Goal: Information Seeking & Learning: Learn about a topic

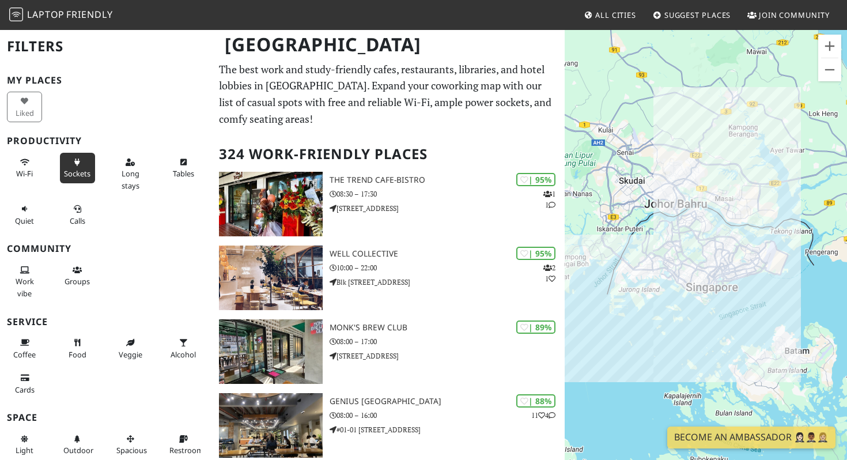
click at [76, 165] on button "Sockets" at bounding box center [77, 168] width 35 height 31
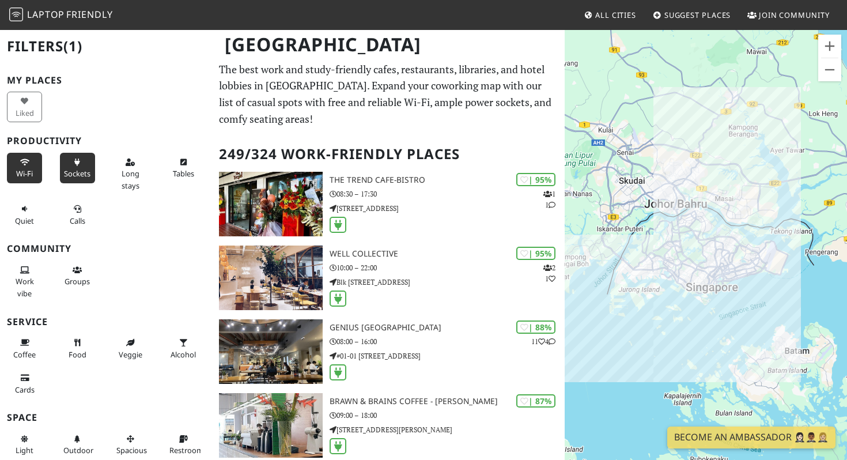
click at [24, 172] on span "Wi-Fi" at bounding box center [24, 173] width 17 height 10
click at [122, 187] on span "Long stays" at bounding box center [131, 179] width 18 height 22
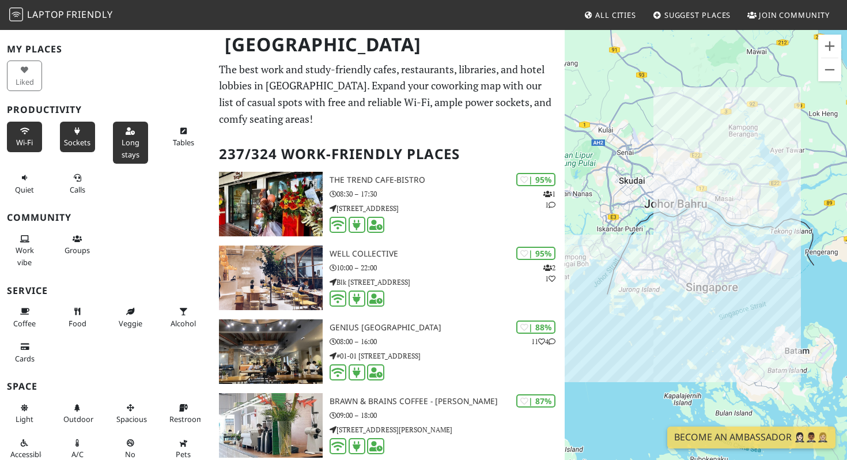
scroll to position [33, 0]
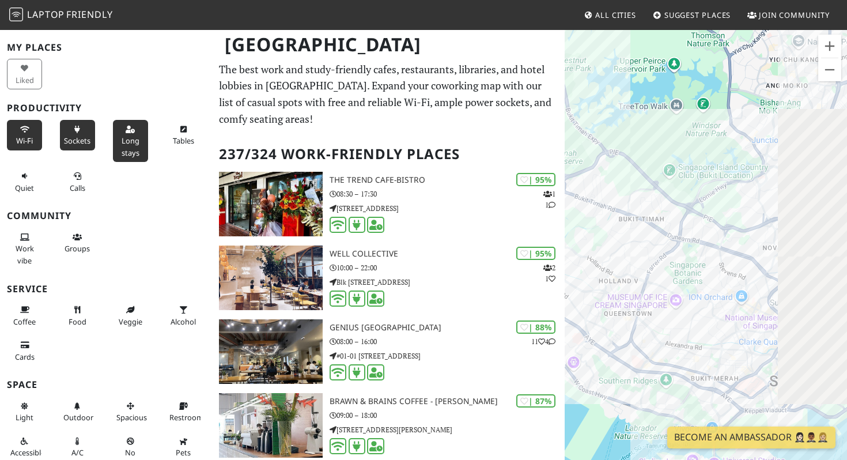
drag, startPoint x: 711, startPoint y: 184, endPoint x: 630, endPoint y: 398, distance: 228.5
click at [630, 399] on div "To navigate, press the arrow keys." at bounding box center [706, 259] width 282 height 460
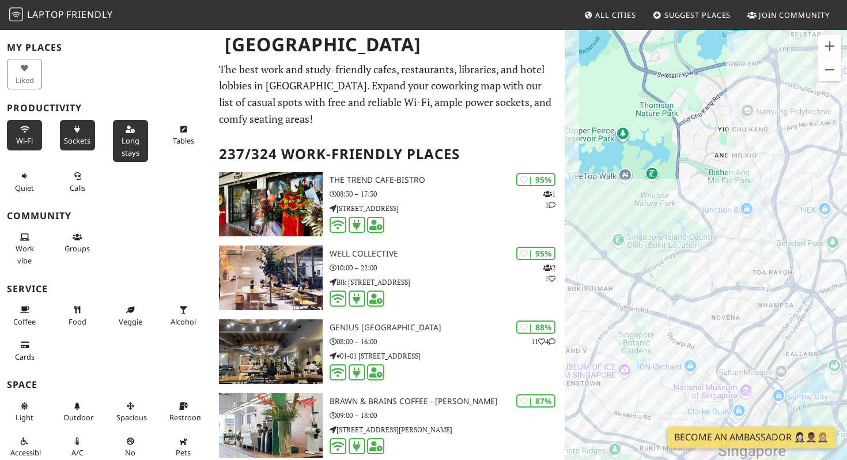
drag, startPoint x: 745, startPoint y: 184, endPoint x: 695, endPoint y: 259, distance: 89.8
click at [695, 259] on div "To navigate, press the arrow keys." at bounding box center [706, 259] width 282 height 460
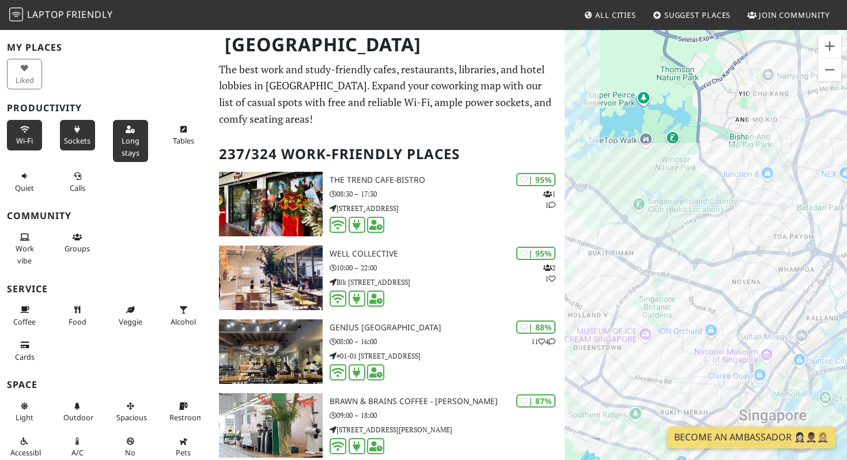
drag, startPoint x: 678, startPoint y: 270, endPoint x: 701, endPoint y: 202, distance: 71.2
click at [701, 202] on div "To navigate, press the arrow keys." at bounding box center [706, 259] width 282 height 460
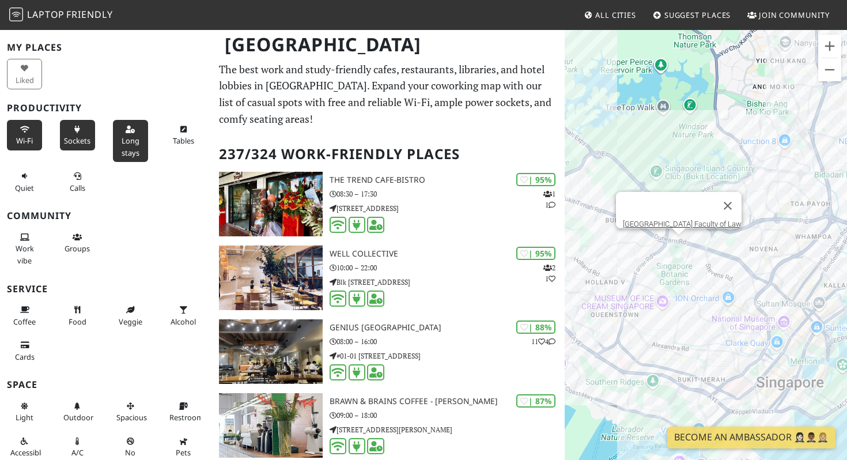
click at [664, 248] on div "To navigate, press the arrow keys. National University of Singapore Faculty of …" at bounding box center [706, 259] width 282 height 460
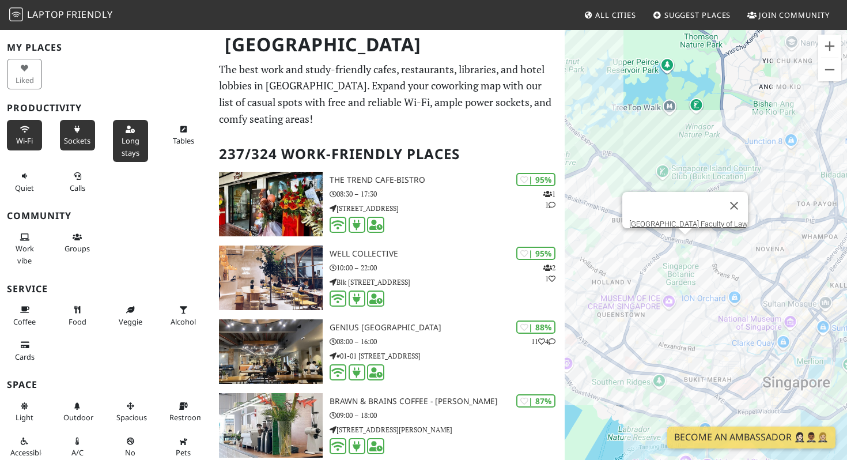
click at [688, 251] on div "To navigate, press the arrow keys. National University of Singapore Faculty of …" at bounding box center [706, 259] width 282 height 460
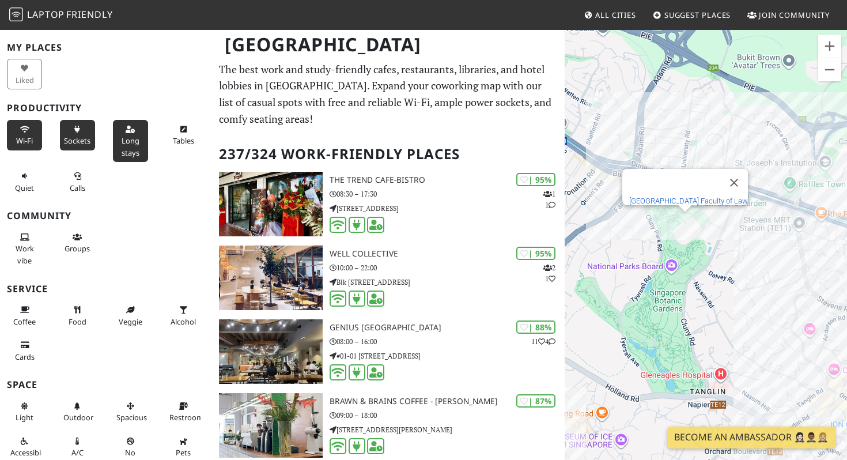
click at [721, 196] on link "[GEOGRAPHIC_DATA] Faculty of Law" at bounding box center [688, 200] width 119 height 9
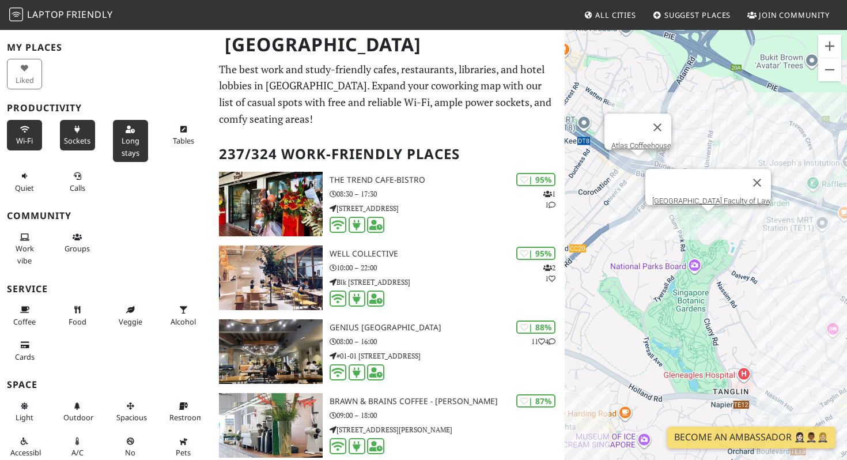
click at [639, 159] on div "To navigate, press the arrow keys. National University of Singapore Faculty of …" at bounding box center [706, 259] width 282 height 460
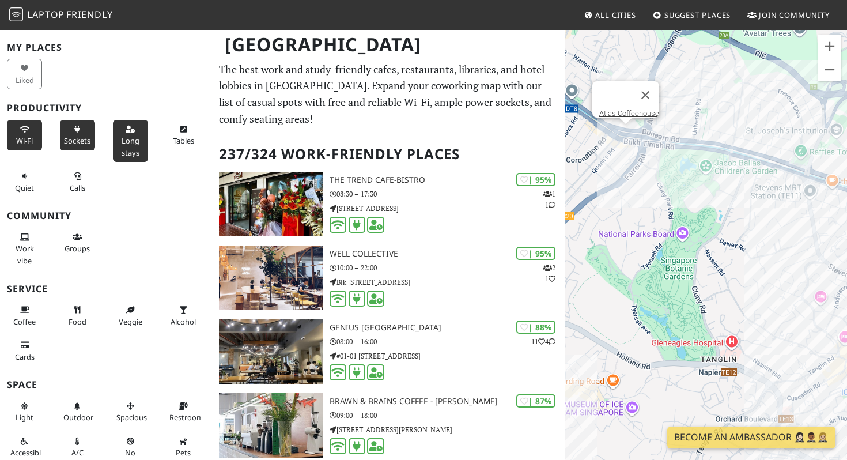
drag, startPoint x: 626, startPoint y: 225, endPoint x: 601, endPoint y: 195, distance: 38.8
click at [601, 197] on div "To navigate, press the arrow keys. Atlas Coffeehouse" at bounding box center [706, 259] width 282 height 460
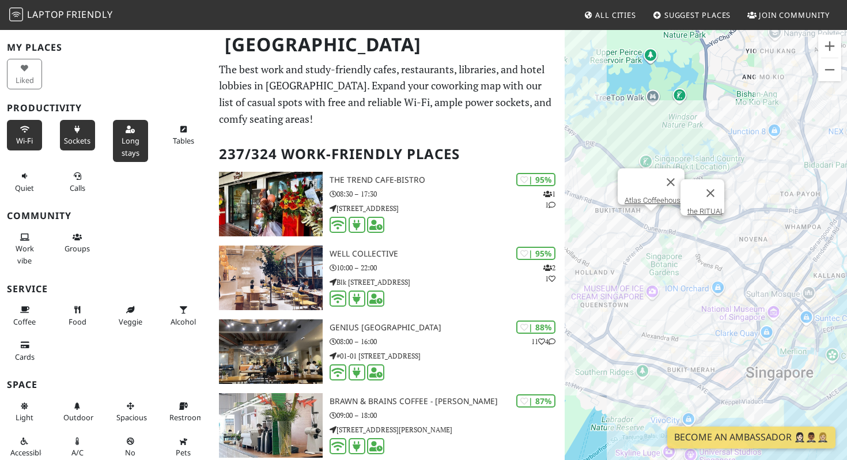
click at [706, 236] on div "To navigate, press the arrow keys. Atlas Coffeehouse the RITUAL" at bounding box center [706, 259] width 282 height 460
click at [702, 207] on link "the RITUAL" at bounding box center [705, 211] width 37 height 9
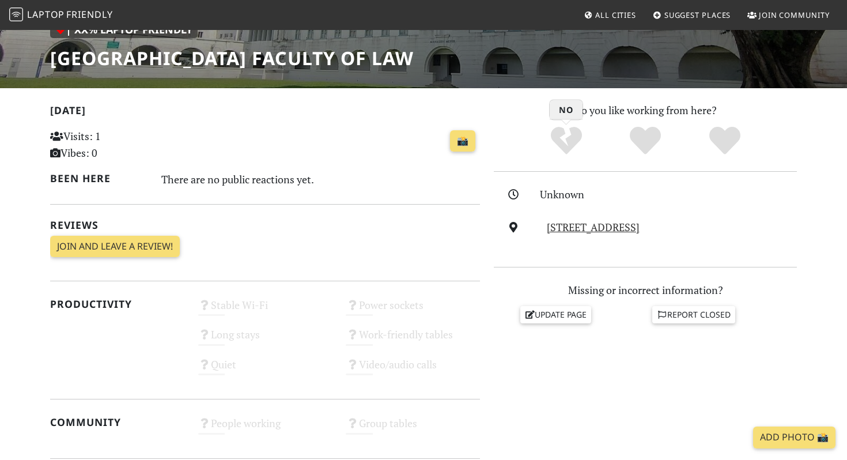
scroll to position [353, 0]
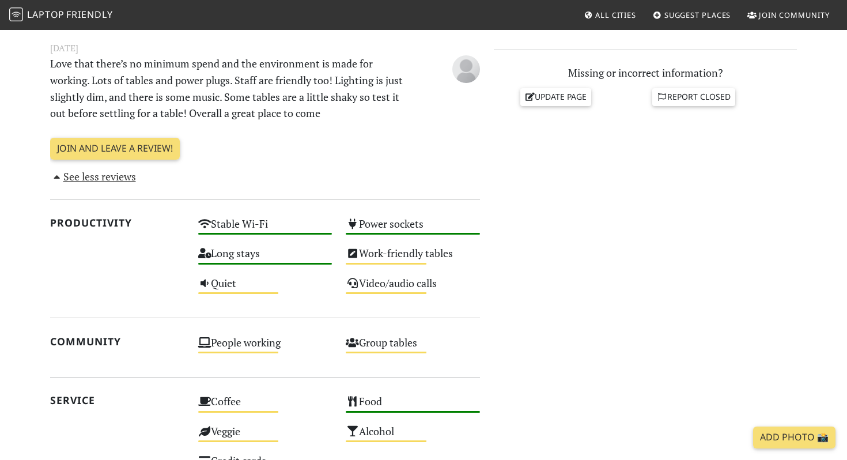
scroll to position [498, 0]
click at [301, 259] on div "Long stays High" at bounding box center [265, 257] width 148 height 29
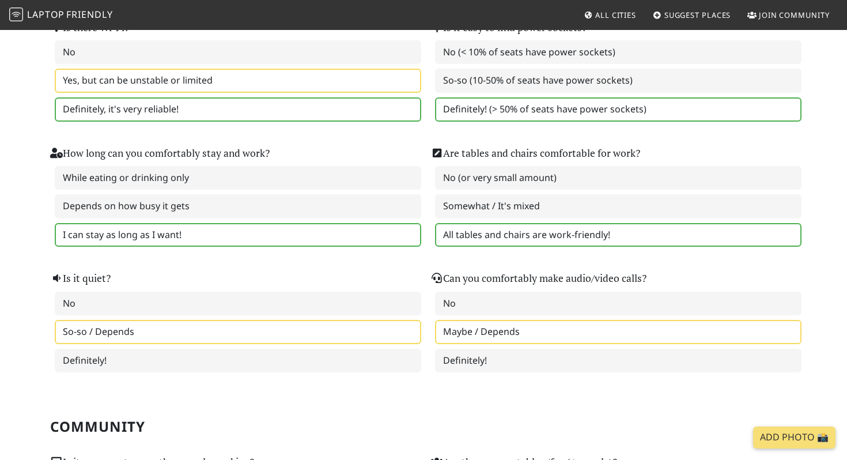
scroll to position [202, 0]
